Goal: Register for event/course

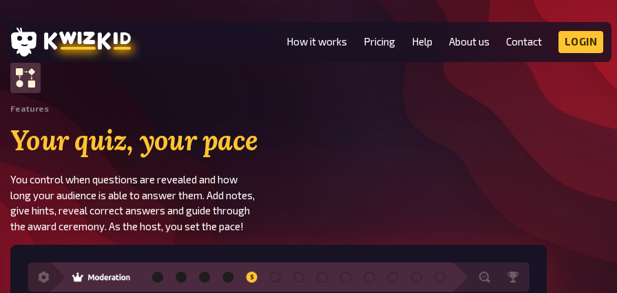
scroll to position [1948, 0]
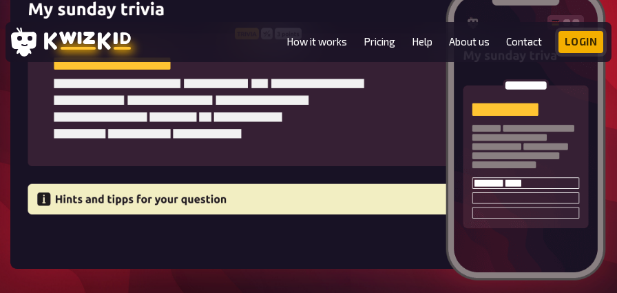
click at [575, 41] on link "Login" at bounding box center [581, 42] width 45 height 22
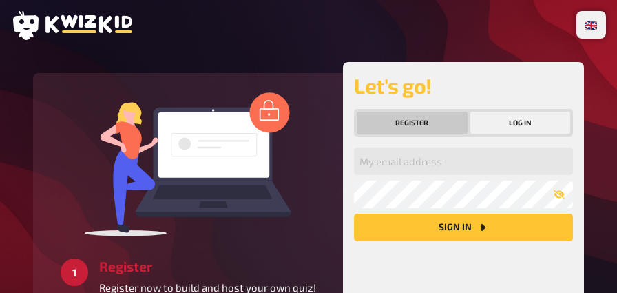
click at [435, 125] on button "Register" at bounding box center [412, 123] width 111 height 22
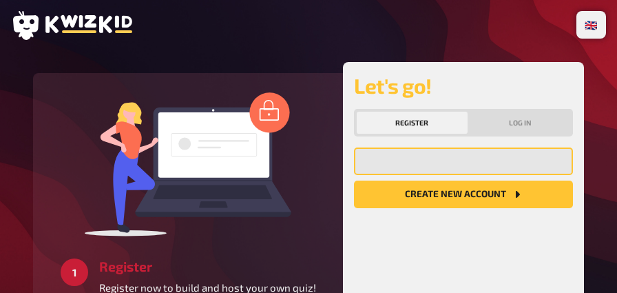
click at [473, 170] on input "email" at bounding box center [463, 161] width 219 height 28
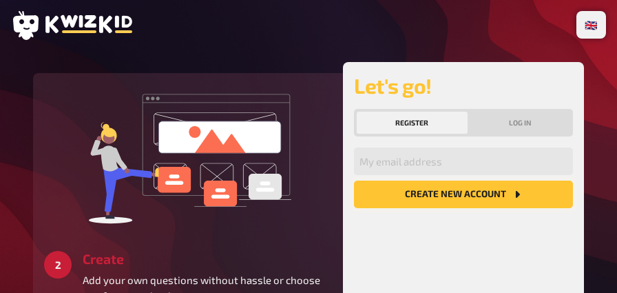
click at [458, 191] on button "Create new account" at bounding box center [463, 194] width 219 height 28
click at [321, 145] on div "2 Create Add your own questions without hassle or choose one from our database." at bounding box center [188, 193] width 288 height 219
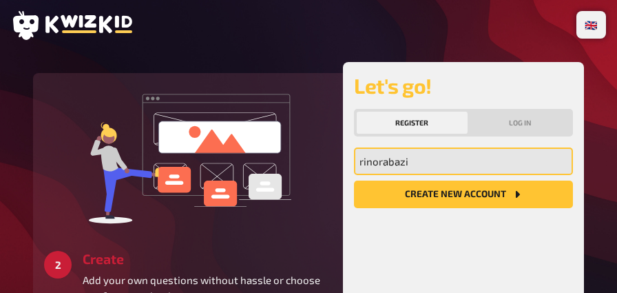
click at [420, 165] on input "rinorabazi" at bounding box center [463, 161] width 219 height 28
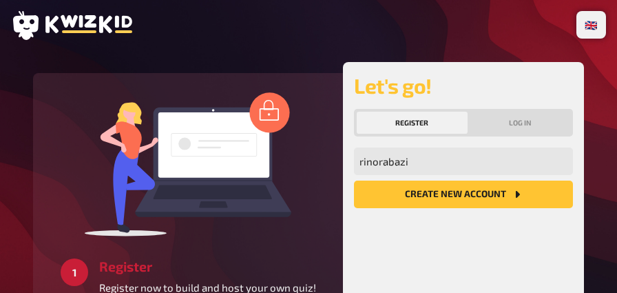
drag, startPoint x: 420, startPoint y: 165, endPoint x: 345, endPoint y: 56, distance: 131.8
click at [333, 60] on div "🇩🇪 Deutsch 🇬🇧 English 🇳🇱 Nederlands 2 Create Add your own questions without has…" at bounding box center [308, 206] width 617 height 413
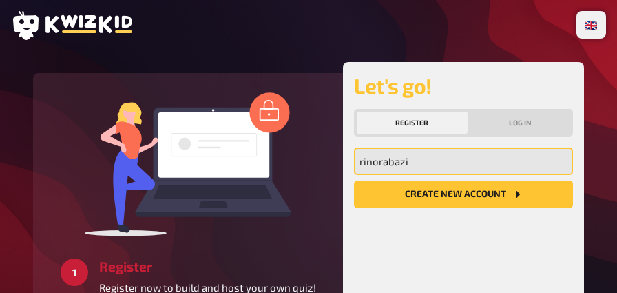
click at [435, 166] on input "rinorabazi" at bounding box center [463, 161] width 219 height 28
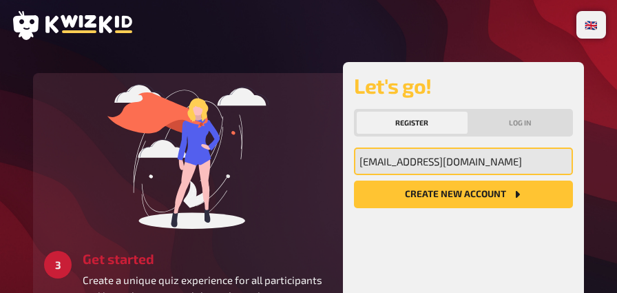
type input "[EMAIL_ADDRESS][DOMAIN_NAME]"
click at [354, 180] on button "Create new account" at bounding box center [463, 194] width 219 height 28
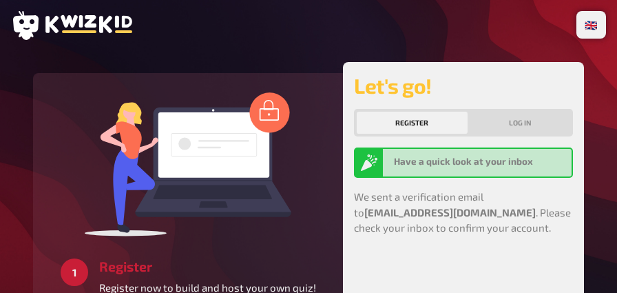
drag, startPoint x: 467, startPoint y: 163, endPoint x: 455, endPoint y: 183, distance: 23.2
click at [467, 167] on div "Have a quick look at your inbox" at bounding box center [480, 162] width 172 height 17
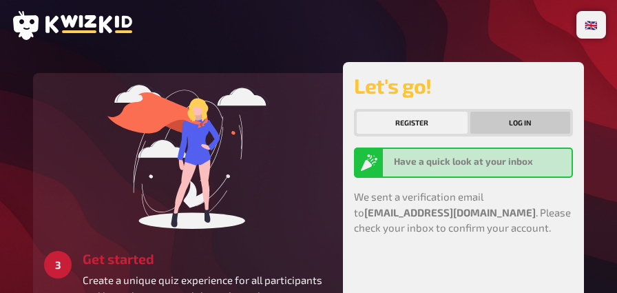
click at [530, 127] on button "Log in" at bounding box center [521, 123] width 101 height 22
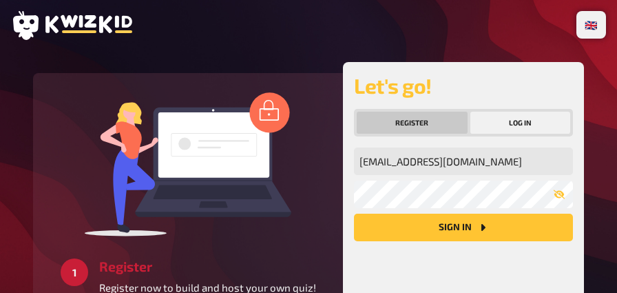
click at [447, 129] on button "Register" at bounding box center [412, 123] width 111 height 22
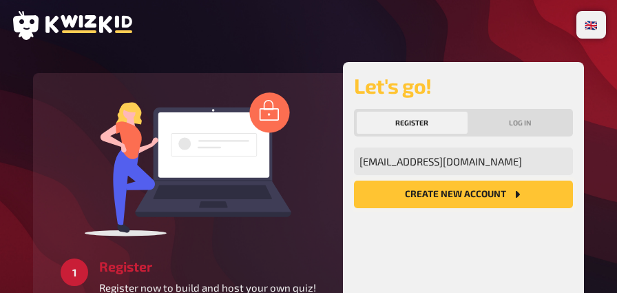
drag, startPoint x: 486, startPoint y: 210, endPoint x: 485, endPoint y: 200, distance: 10.4
click at [488, 210] on div "[EMAIL_ADDRESS][DOMAIN_NAME] My email address Create new account" at bounding box center [463, 241] width 219 height 189
click at [485, 199] on button "Create new account" at bounding box center [463, 194] width 219 height 28
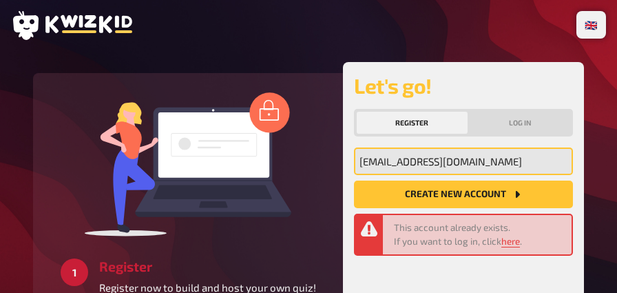
drag, startPoint x: 505, startPoint y: 149, endPoint x: 504, endPoint y: 161, distance: 11.0
click at [506, 149] on input "[EMAIL_ADDRESS][DOMAIN_NAME]" at bounding box center [463, 161] width 219 height 28
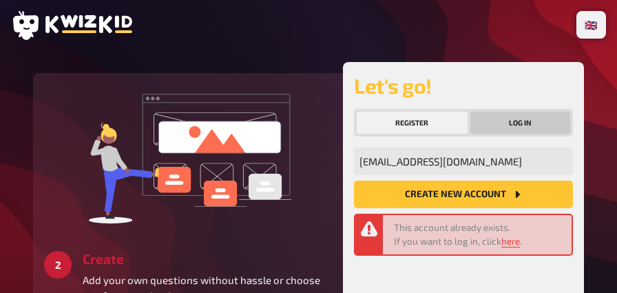
click at [515, 120] on button "Log in" at bounding box center [521, 123] width 101 height 22
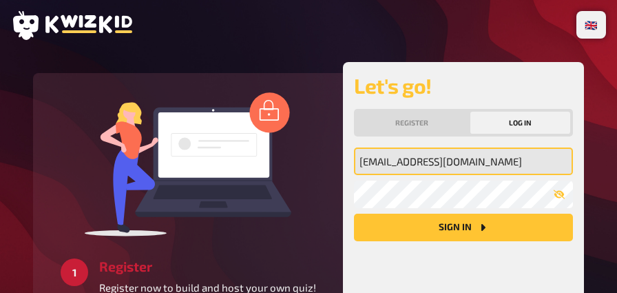
drag, startPoint x: 495, startPoint y: 166, endPoint x: 488, endPoint y: 178, distance: 14.2
click at [495, 166] on input "[EMAIL_ADDRESS][DOMAIN_NAME]" at bounding box center [463, 161] width 219 height 28
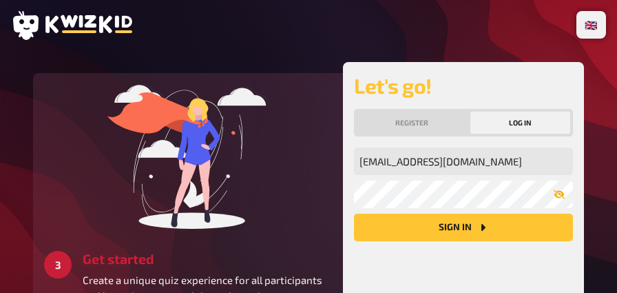
click at [566, 194] on button "button" at bounding box center [560, 194] width 28 height 11
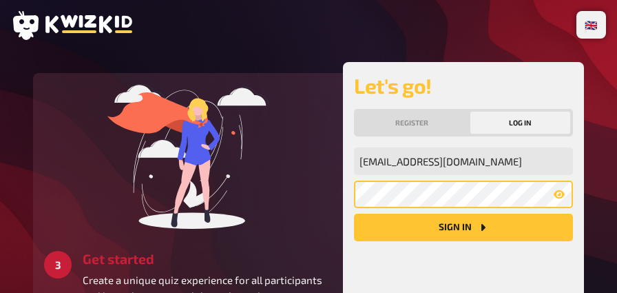
click at [354, 214] on button "Sign in" at bounding box center [463, 228] width 219 height 28
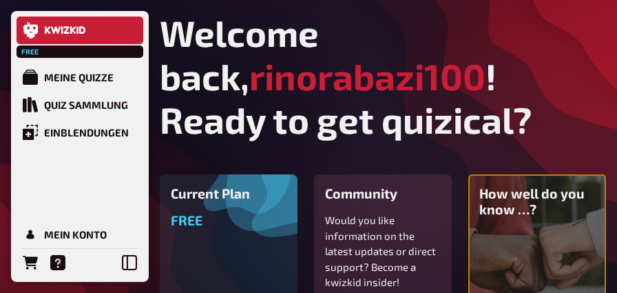
scroll to position [283, 0]
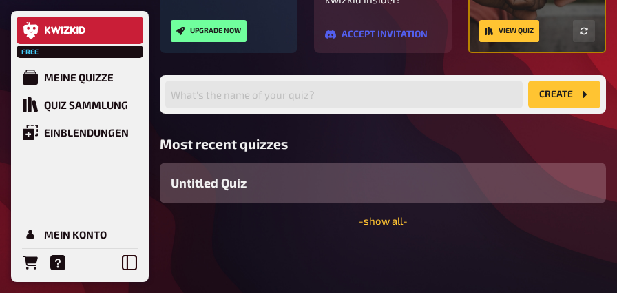
click at [233, 185] on span "Untitled Quiz" at bounding box center [209, 183] width 76 height 19
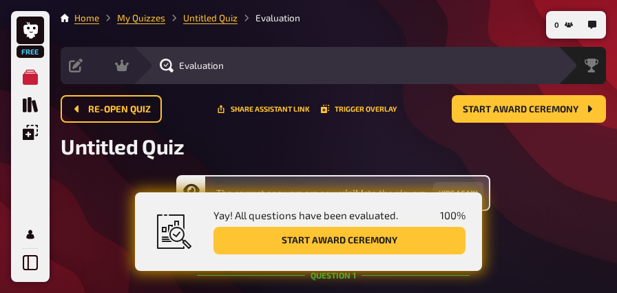
click at [333, 243] on button "Start award ceremony" at bounding box center [340, 241] width 252 height 28
click at [415, 249] on button "Start award ceremony" at bounding box center [340, 241] width 252 height 28
drag, startPoint x: 415, startPoint y: 249, endPoint x: 440, endPoint y: 207, distance: 48.2
click at [415, 247] on button "Start award ceremony" at bounding box center [340, 241] width 252 height 28
click at [513, 112] on span "Start award ceremony" at bounding box center [521, 110] width 116 height 10
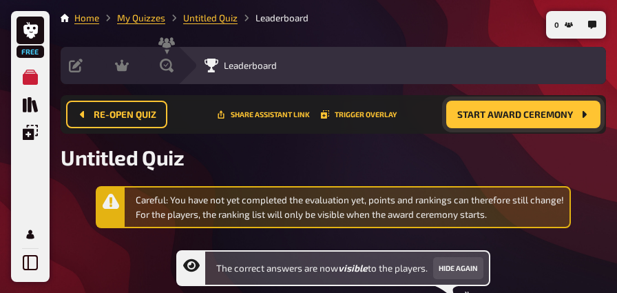
scroll to position [105, 0]
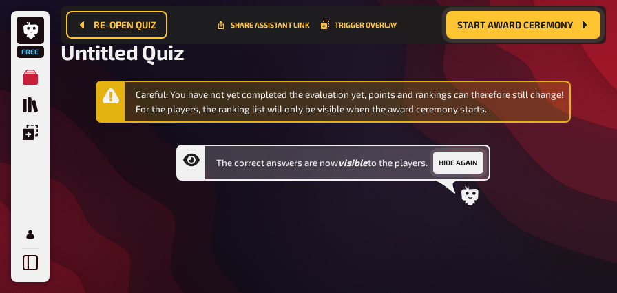
click at [456, 163] on button "Hide again" at bounding box center [458, 163] width 50 height 22
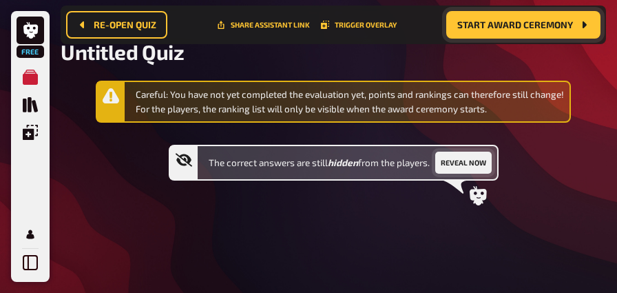
click at [472, 160] on button "Reveal now" at bounding box center [463, 163] width 56 height 22
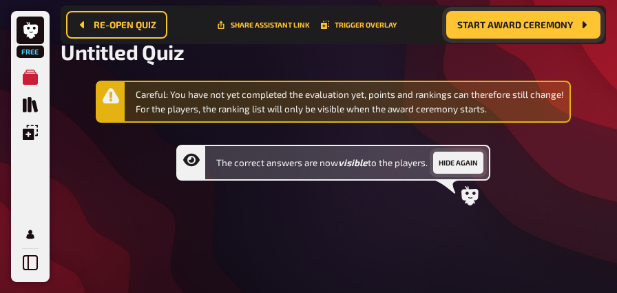
click at [471, 154] on button "Hide again" at bounding box center [458, 163] width 50 height 22
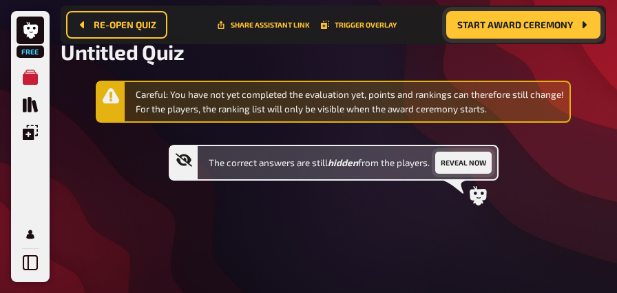
click at [464, 163] on button "Reveal now" at bounding box center [463, 163] width 56 height 22
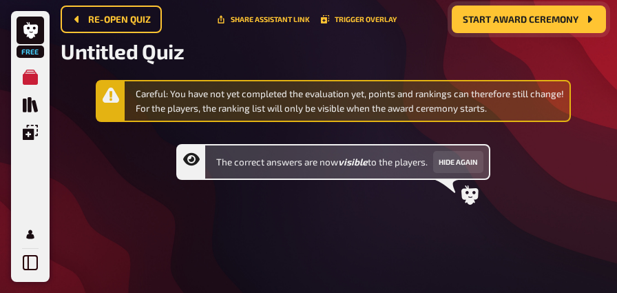
scroll to position [0, 0]
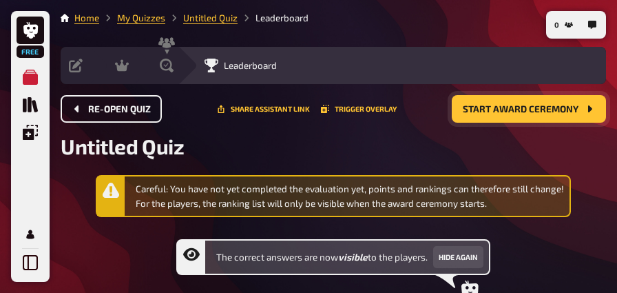
click at [114, 114] on span "Re-open Quiz" at bounding box center [119, 110] width 63 height 10
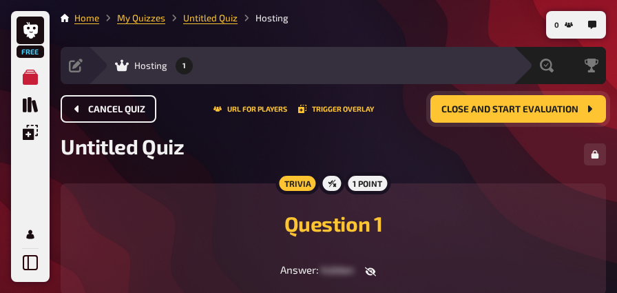
scroll to position [90, 0]
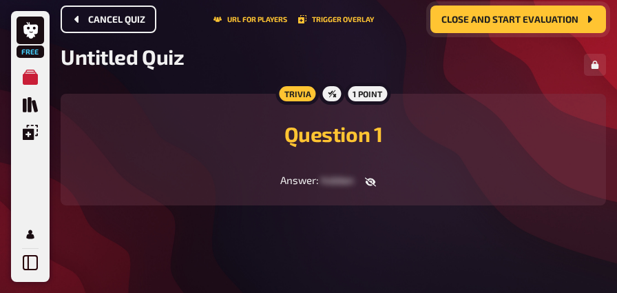
click at [365, 180] on icon "button" at bounding box center [370, 181] width 11 height 11
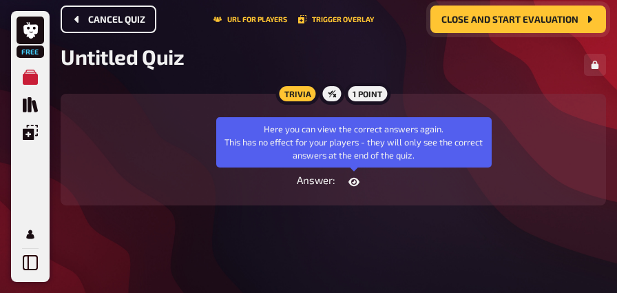
click at [357, 179] on icon "button" at bounding box center [354, 181] width 11 height 8
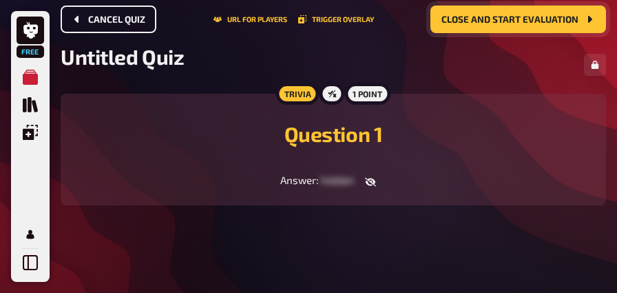
scroll to position [0, 0]
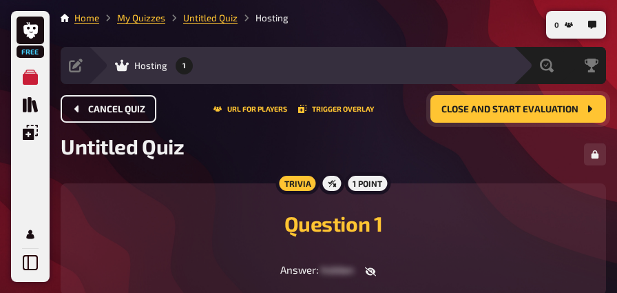
click at [300, 183] on div "Trivia" at bounding box center [297, 183] width 43 height 22
click at [366, 176] on div "1 point" at bounding box center [367, 183] width 46 height 22
click at [366, 185] on div "1 point" at bounding box center [367, 183] width 46 height 22
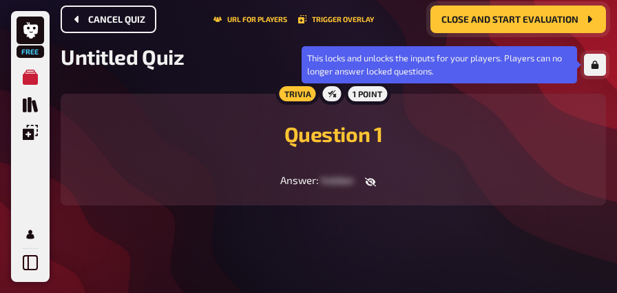
click at [598, 68] on icon "button" at bounding box center [596, 65] width 8 height 8
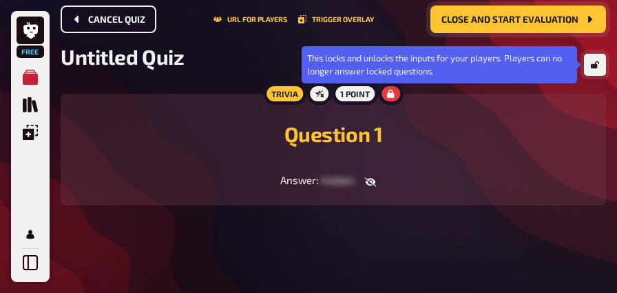
click at [595, 65] on icon "button" at bounding box center [595, 65] width 8 height 8
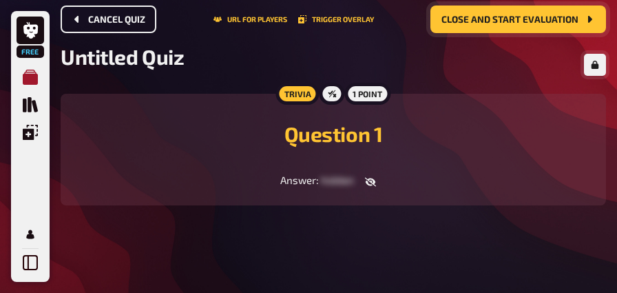
click at [28, 90] on link "My Quizzes" at bounding box center [31, 77] width 28 height 28
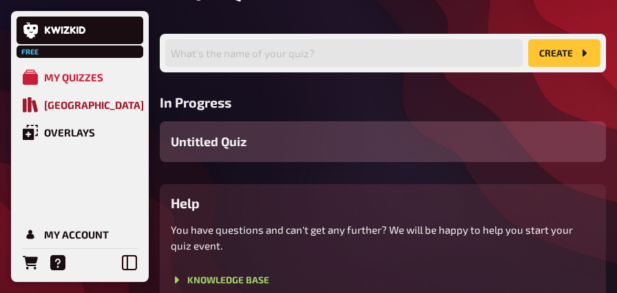
click at [29, 103] on icon "Quiz Library" at bounding box center [30, 104] width 15 height 15
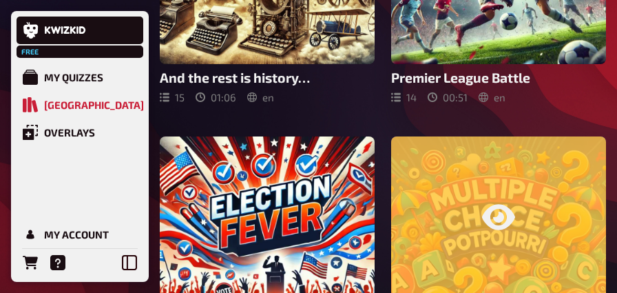
scroll to position [1032, 0]
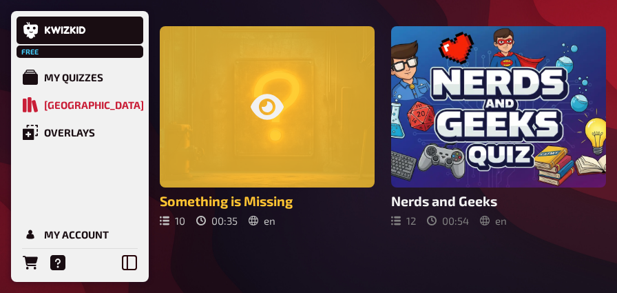
click at [311, 161] on div at bounding box center [267, 106] width 215 height 161
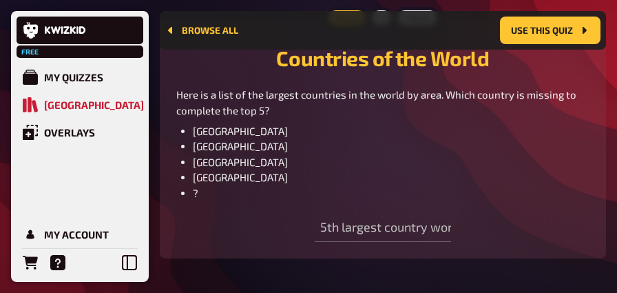
scroll to position [511, 0]
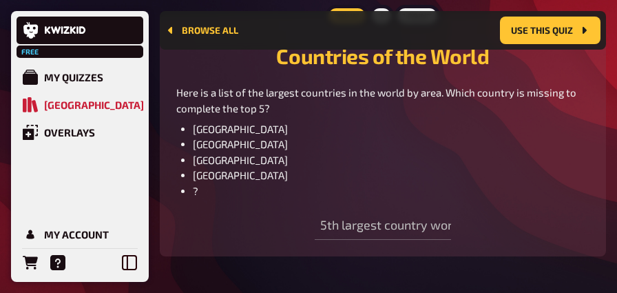
click at [218, 150] on span "[GEOGRAPHIC_DATA]" at bounding box center [240, 144] width 95 height 12
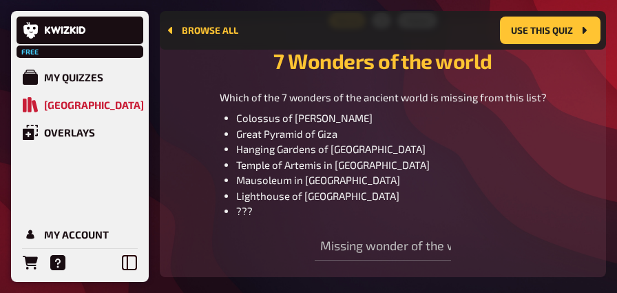
scroll to position [993, 0]
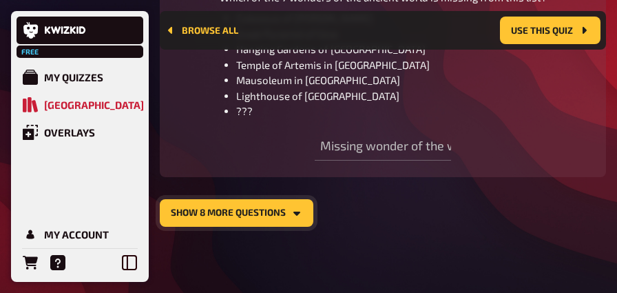
click at [267, 209] on button "show 8 more questions" at bounding box center [237, 213] width 154 height 28
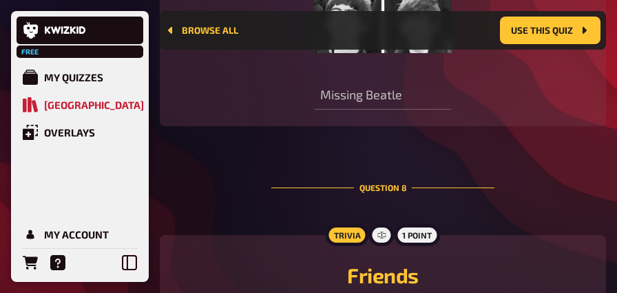
scroll to position [4234, 0]
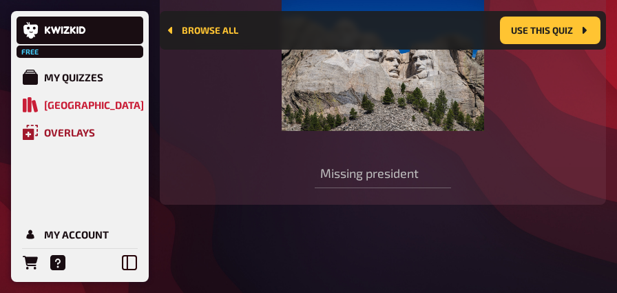
click at [79, 136] on div "Overlays" at bounding box center [69, 132] width 51 height 12
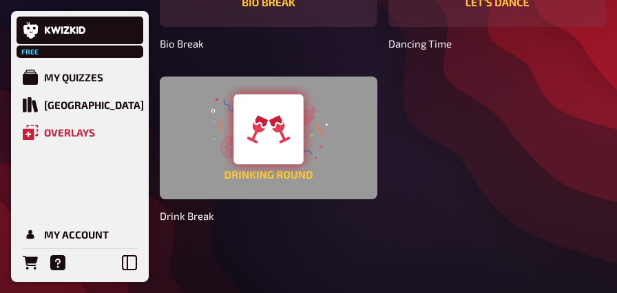
scroll to position [219, 0]
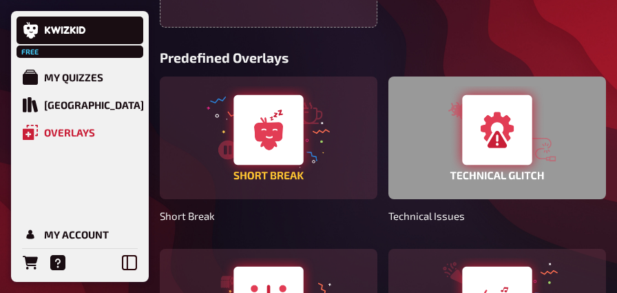
click at [487, 146] on div at bounding box center [498, 137] width 218 height 123
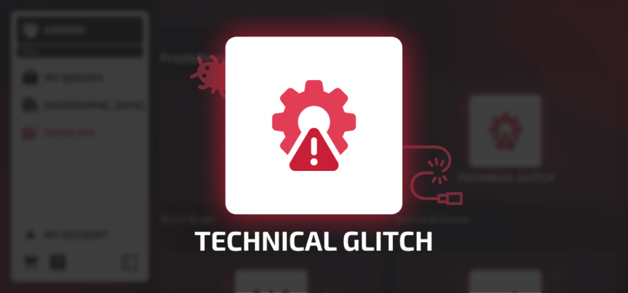
click at [335, 158] on div at bounding box center [314, 146] width 628 height 293
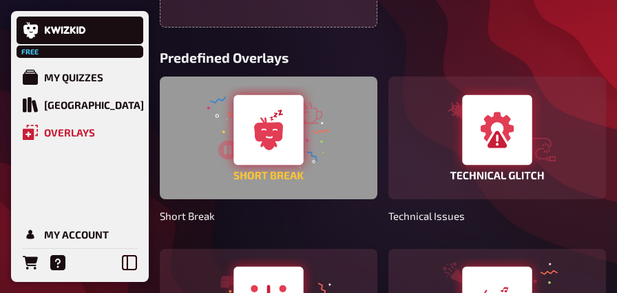
scroll to position [0, 0]
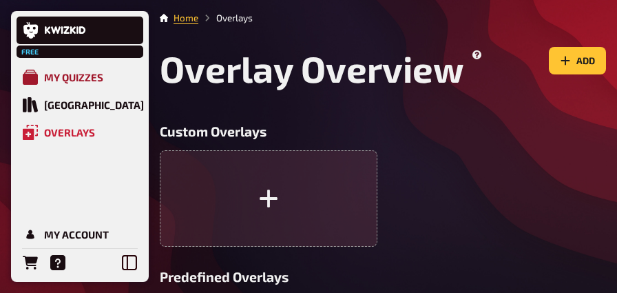
click at [61, 79] on div "My Quizzes" at bounding box center [73, 77] width 59 height 12
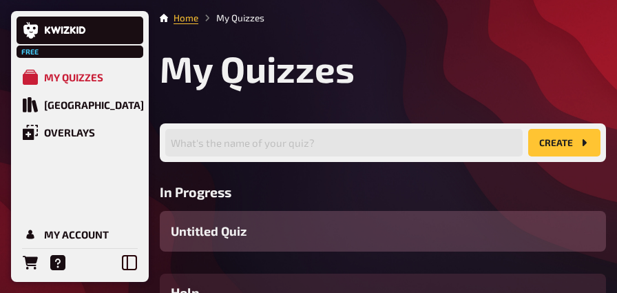
click at [105, 53] on div "Free" at bounding box center [80, 51] width 127 height 12
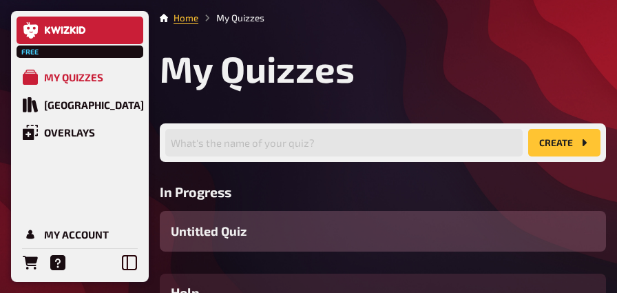
click at [101, 39] on link at bounding box center [80, 31] width 127 height 28
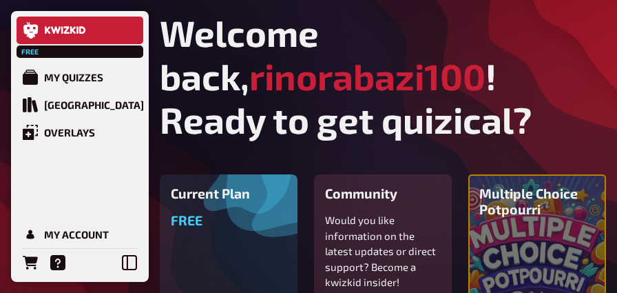
click at [223, 203] on div "Current Plan Free Upgrade now" at bounding box center [229, 254] width 138 height 161
drag, startPoint x: 225, startPoint y: 242, endPoint x: 291, endPoint y: 228, distance: 68.4
click at [225, 242] on div "Free Upgrade now" at bounding box center [229, 268] width 116 height 112
click at [572, 227] on div "Multiple Choice Potpourri View quiz" at bounding box center [537, 254] width 116 height 139
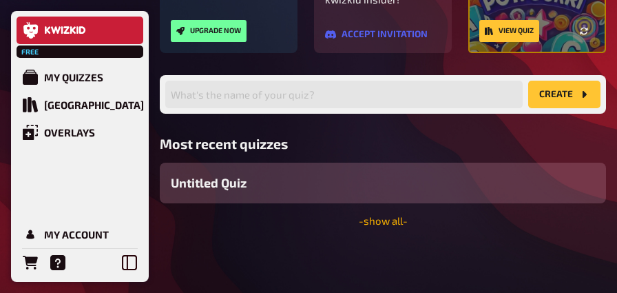
click at [378, 223] on link "- show all -" at bounding box center [383, 220] width 49 height 12
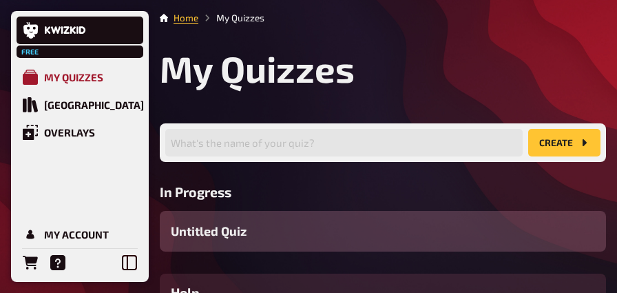
click at [56, 90] on link "My Quizzes" at bounding box center [80, 77] width 127 height 28
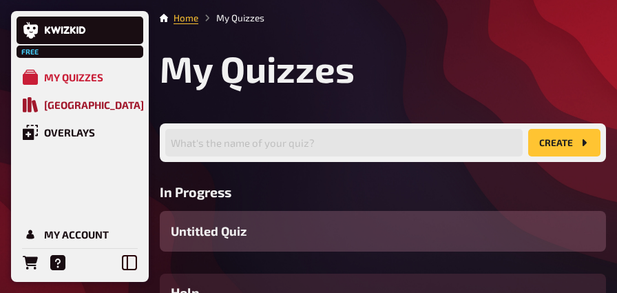
click at [66, 110] on div "[GEOGRAPHIC_DATA]" at bounding box center [94, 105] width 100 height 12
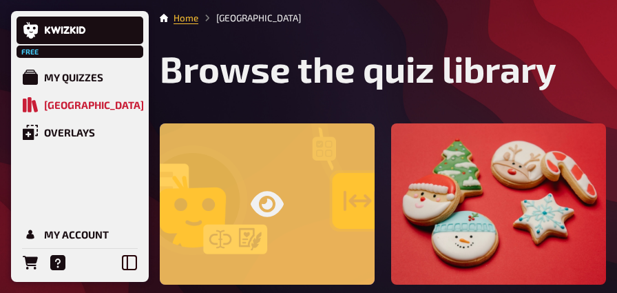
click at [284, 174] on div at bounding box center [267, 203] width 215 height 161
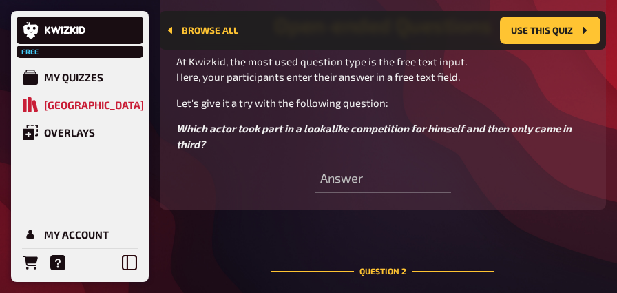
scroll to position [1044, 0]
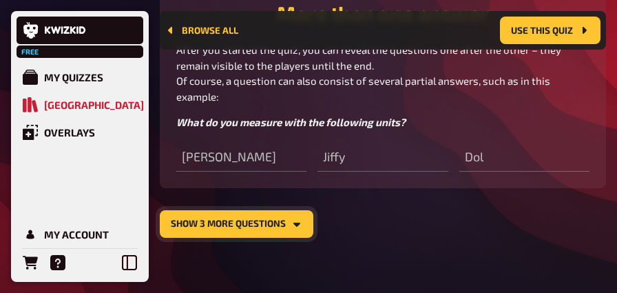
click at [267, 220] on button "show 3 more questions" at bounding box center [237, 224] width 154 height 28
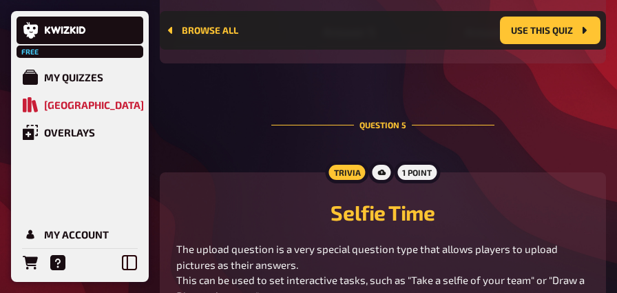
scroll to position [2318, 0]
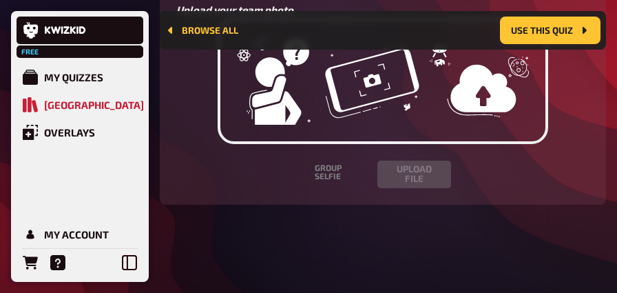
drag, startPoint x: 351, startPoint y: 162, endPoint x: 344, endPoint y: 165, distance: 7.7
click at [345, 165] on span "Group Selfie Upload file" at bounding box center [383, 175] width 136 height 28
drag, startPoint x: 324, startPoint y: 37, endPoint x: 377, endPoint y: 85, distance: 72.2
